Goal: Task Accomplishment & Management: Manage account settings

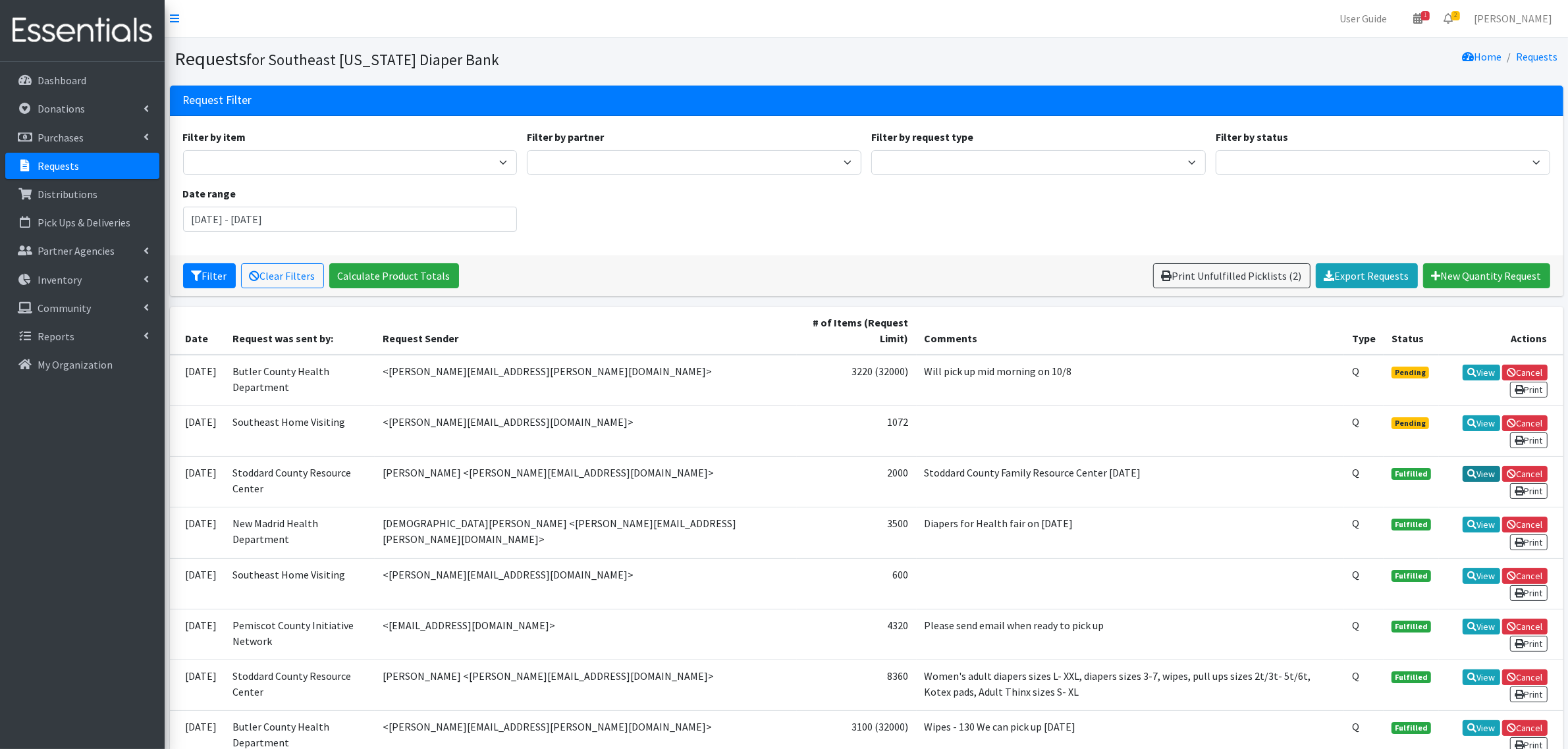
click at [1467, 473] on icon at bounding box center [1472, 474] width 9 height 9
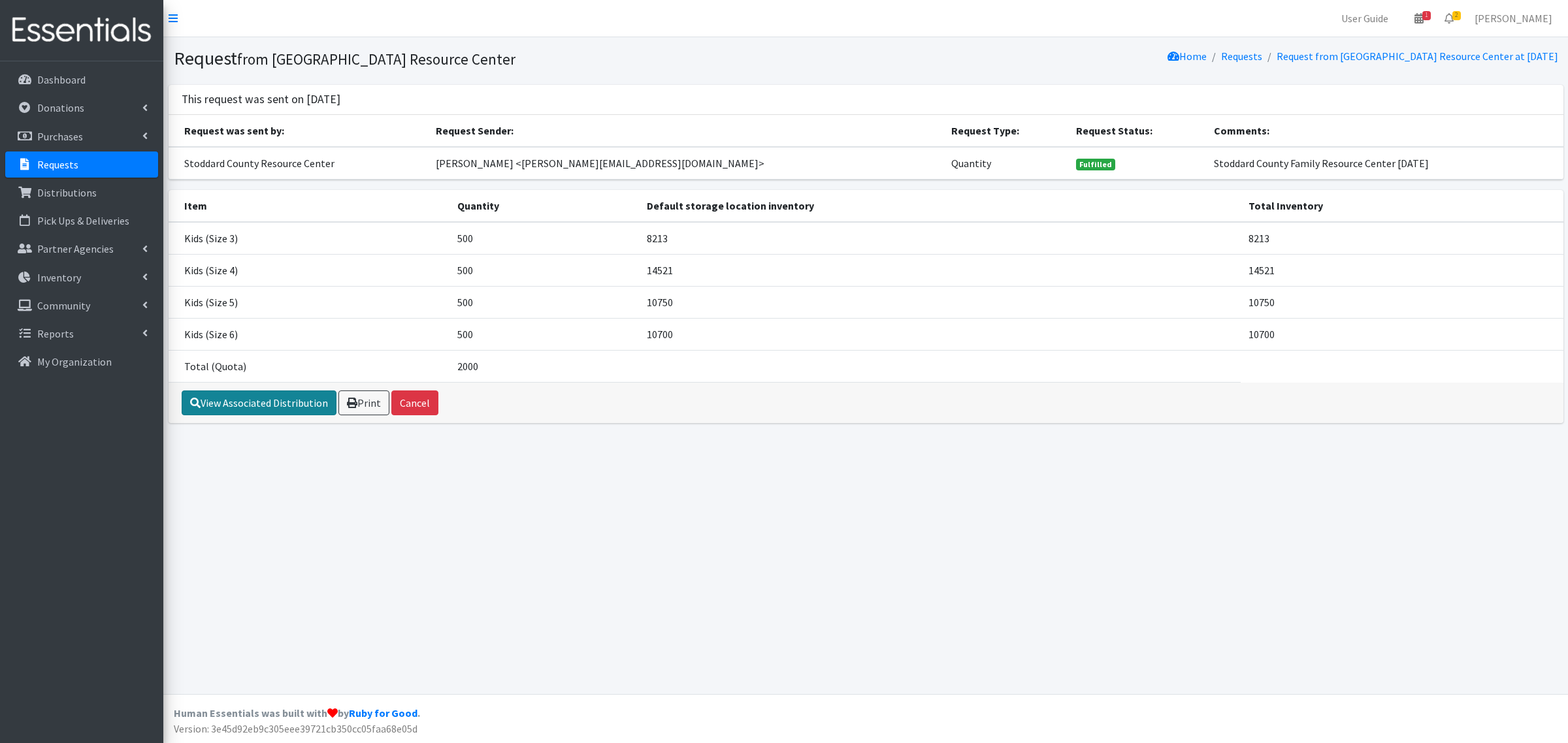
click at [279, 406] on link "View Associated Distribution" at bounding box center [259, 403] width 155 height 25
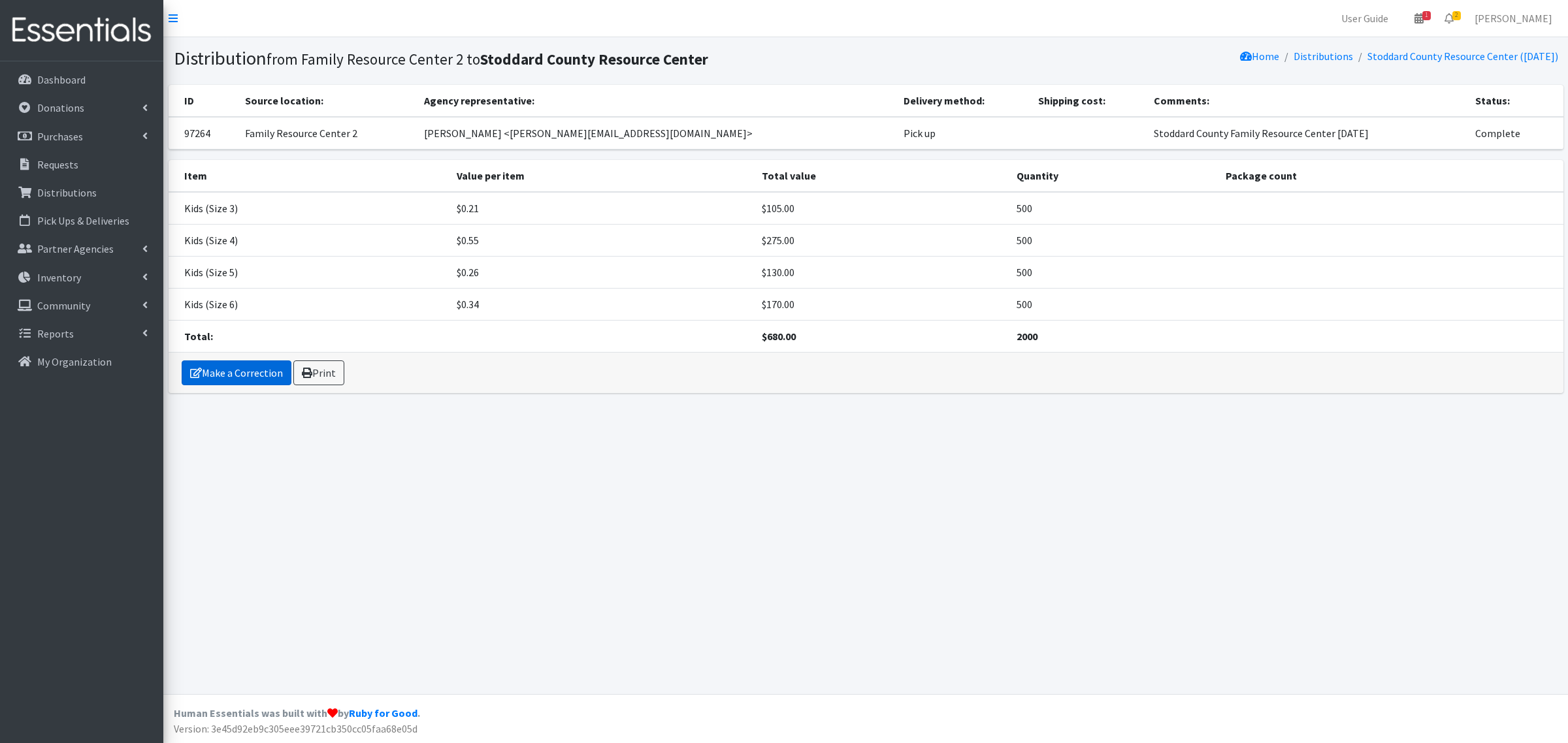
click at [265, 379] on link "Make a Correction" at bounding box center [237, 373] width 110 height 25
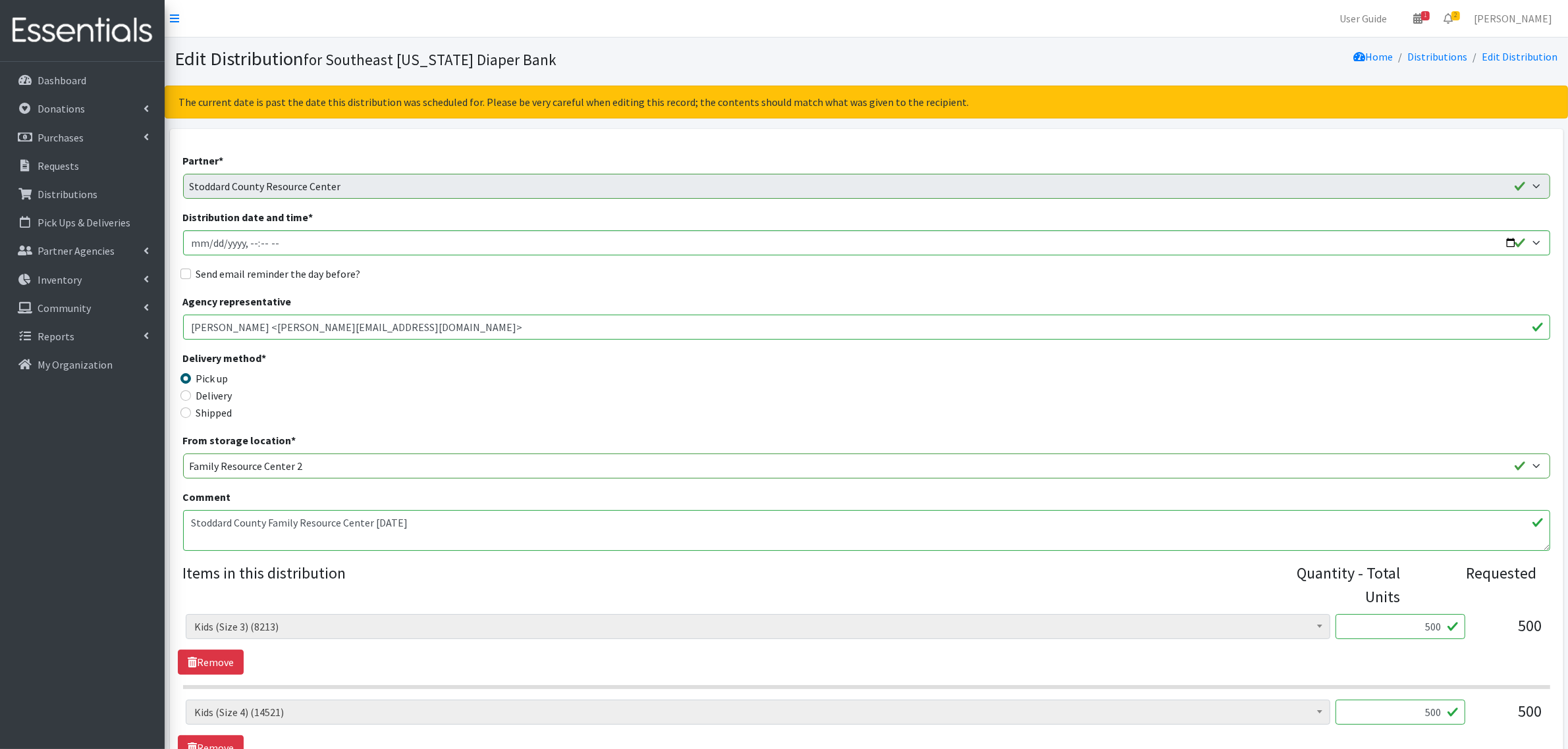
scroll to position [369, 0]
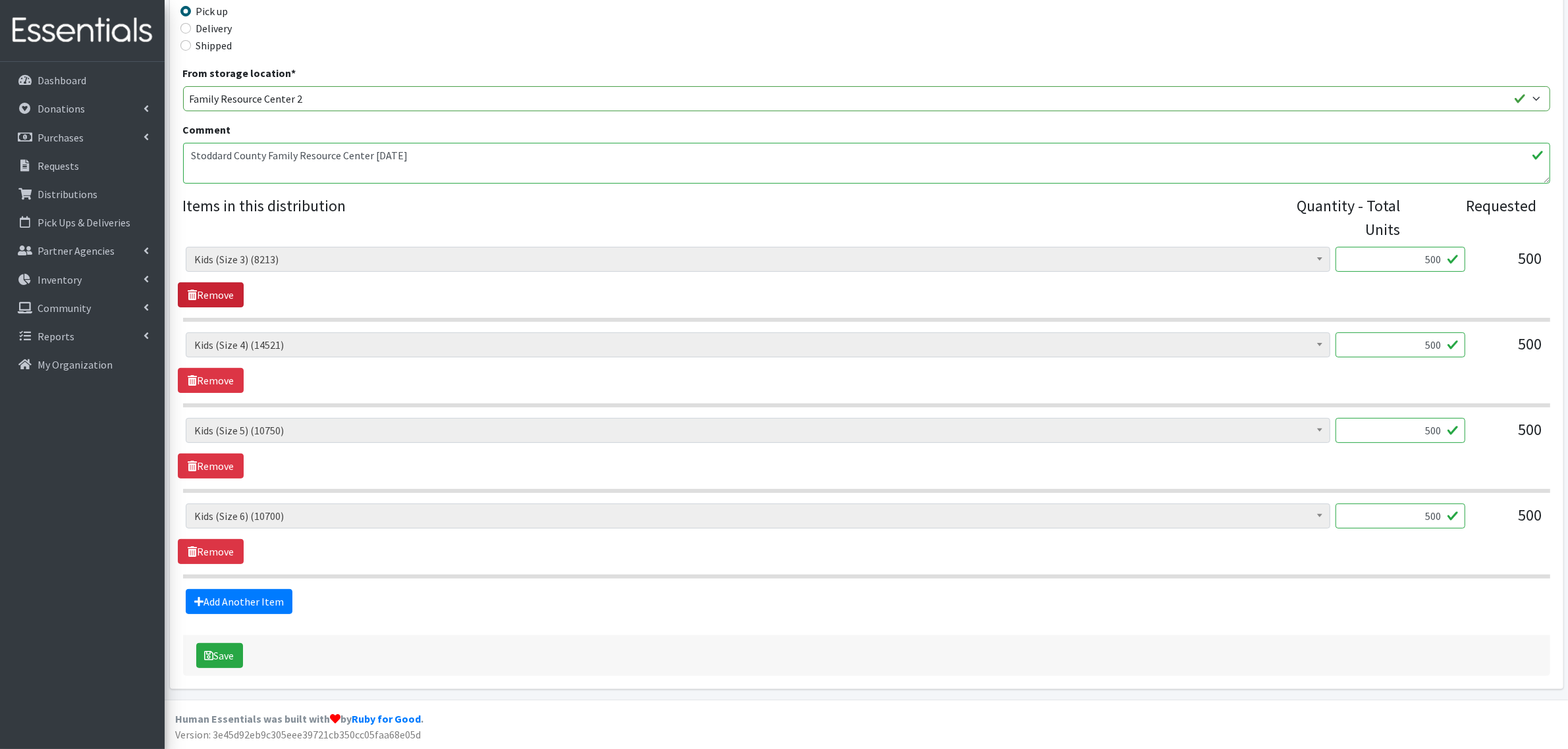
click at [224, 283] on link "Remove" at bounding box center [211, 295] width 66 height 25
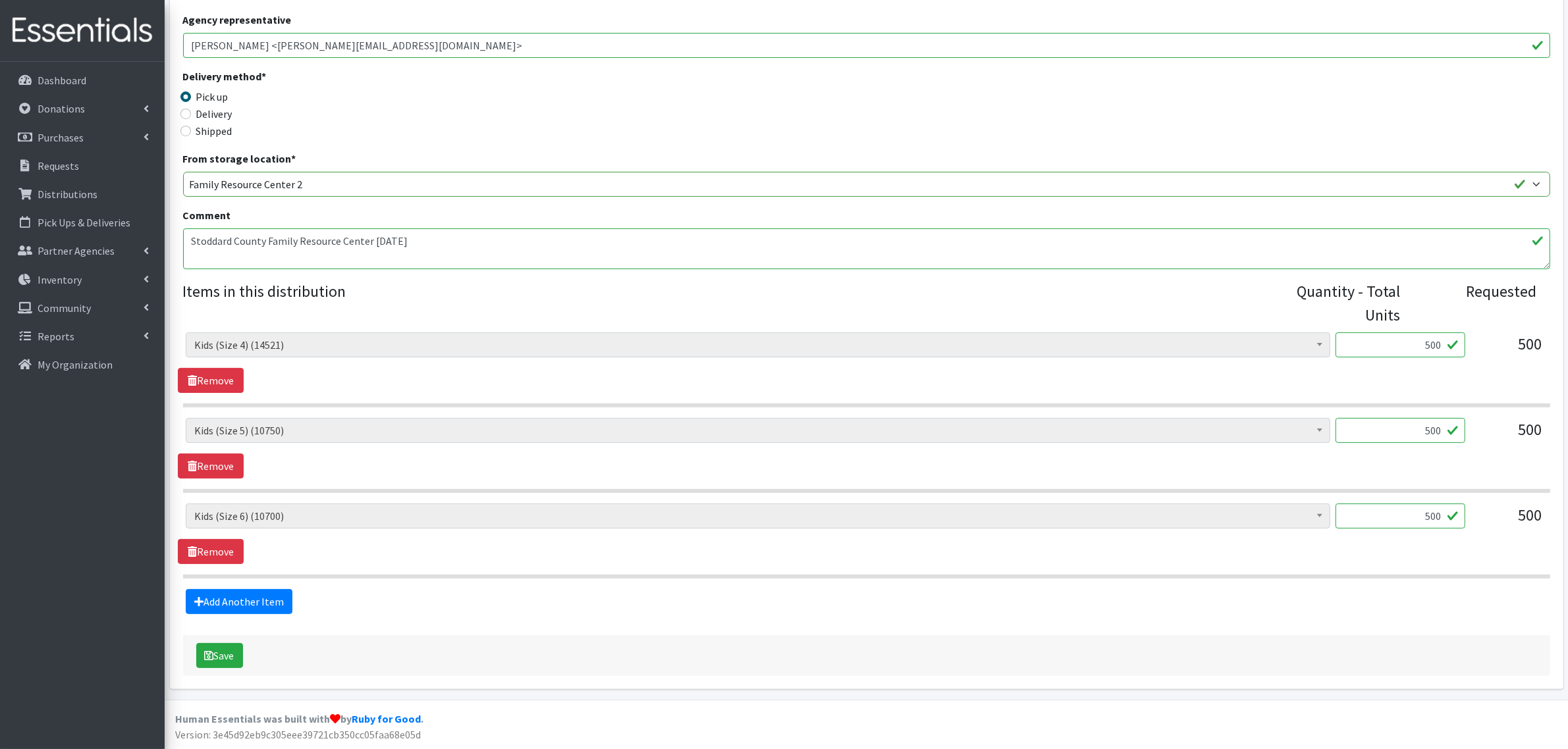
drag, startPoint x: 1390, startPoint y: 345, endPoint x: 1525, endPoint y: 334, distance: 135.4
click at [1567, 334] on html "User Guide 1 1 Pick-ups remaining this week View Calendar 2 2 Requests 0 Partne…" at bounding box center [784, 233] width 1568 height 1031
type input "600"
drag, startPoint x: 1406, startPoint y: 430, endPoint x: 1528, endPoint y: 426, distance: 122.1
click at [1519, 427] on div "Adult Briefs (x-small) (0) Adult Briefs Large (11742) Adult Briefs Medium (3382…" at bounding box center [867, 436] width 1362 height 36
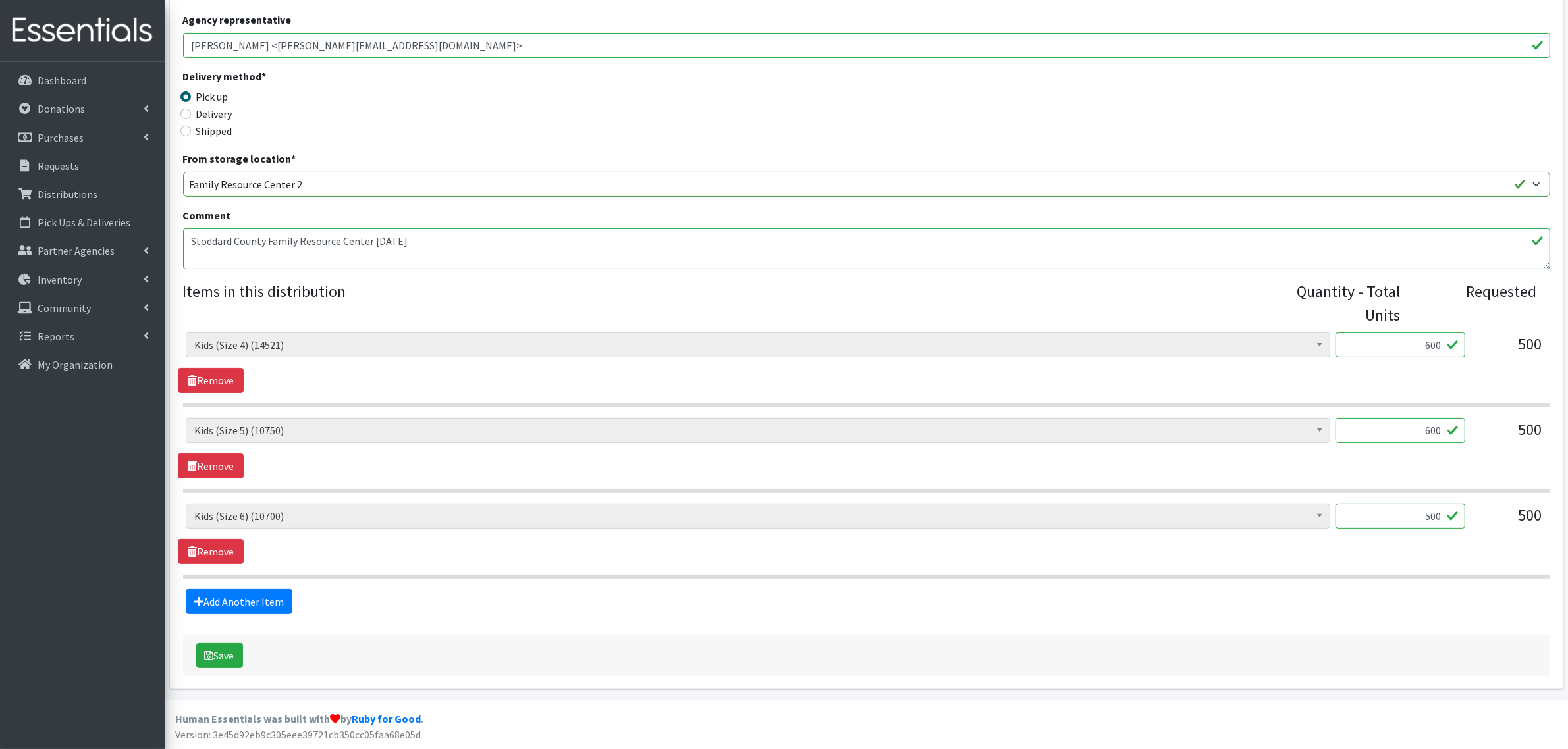
type input "600"
drag, startPoint x: 1421, startPoint y: 512, endPoint x: 1579, endPoint y: 537, distance: 160.0
click at [1567, 540] on html "User Guide 1 1 Pick-ups remaining this week View Calendar 2 2 Requests 0 Partne…" at bounding box center [784, 233] width 1568 height 1031
type input "600"
click at [221, 647] on button "Save" at bounding box center [219, 655] width 47 height 25
